Goal: Task Accomplishment & Management: Use online tool/utility

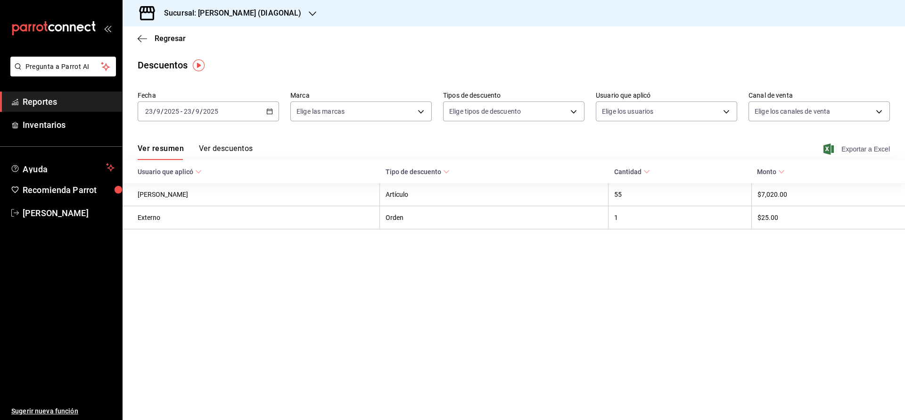
click at [853, 146] on span "Exportar a Excel" at bounding box center [858, 148] width 65 height 11
click at [169, 37] on span "Regresar" at bounding box center [170, 38] width 31 height 9
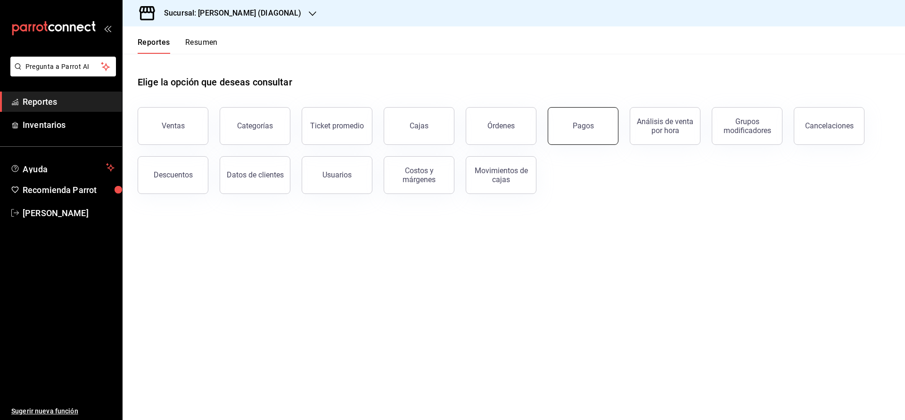
click at [580, 123] on div "Pagos" at bounding box center [583, 125] width 21 height 9
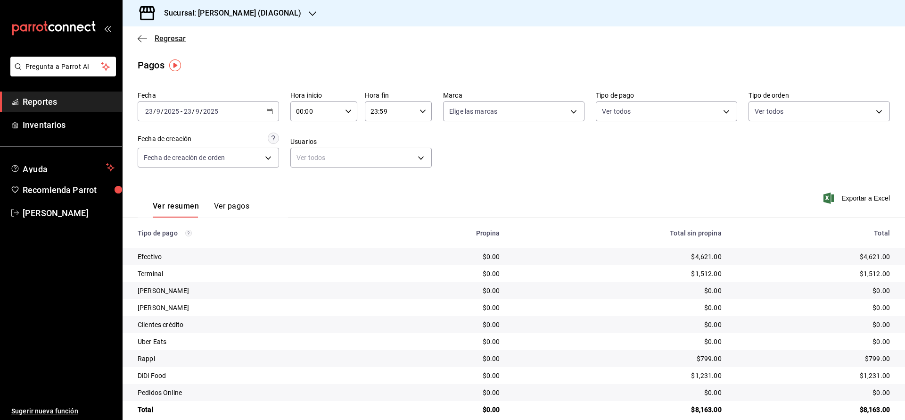
click at [169, 38] on span "Regresar" at bounding box center [170, 38] width 31 height 9
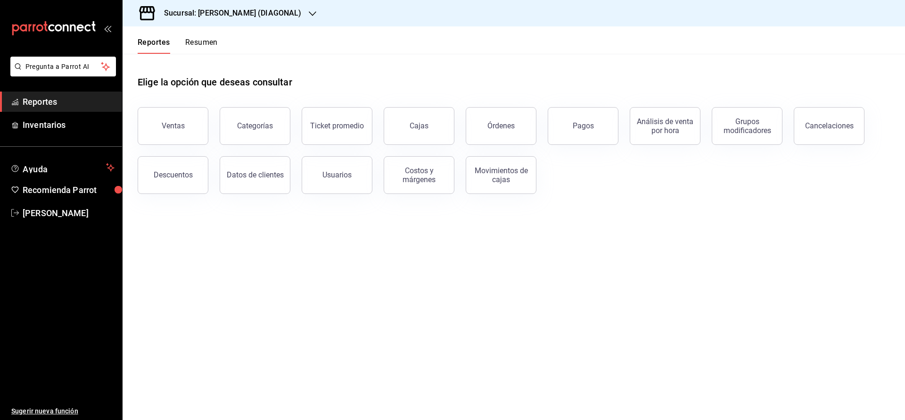
click at [184, 128] on button "Ventas" at bounding box center [173, 126] width 71 height 38
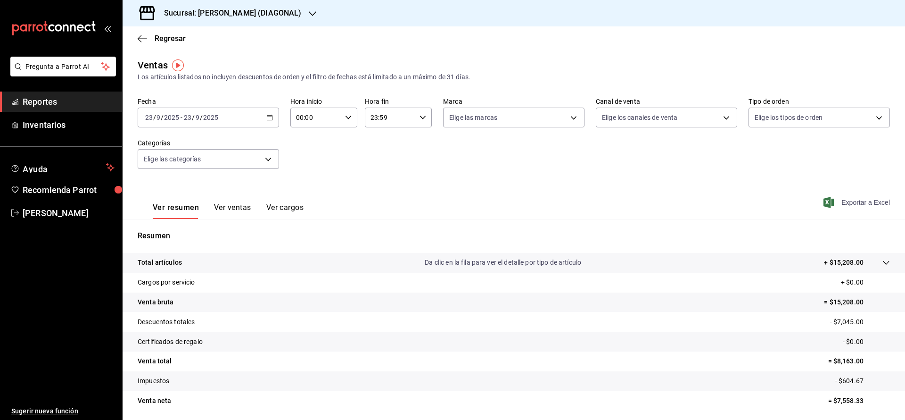
click at [843, 205] on span "Exportar a Excel" at bounding box center [858, 202] width 65 height 11
